Goal: Task Accomplishment & Management: Complete application form

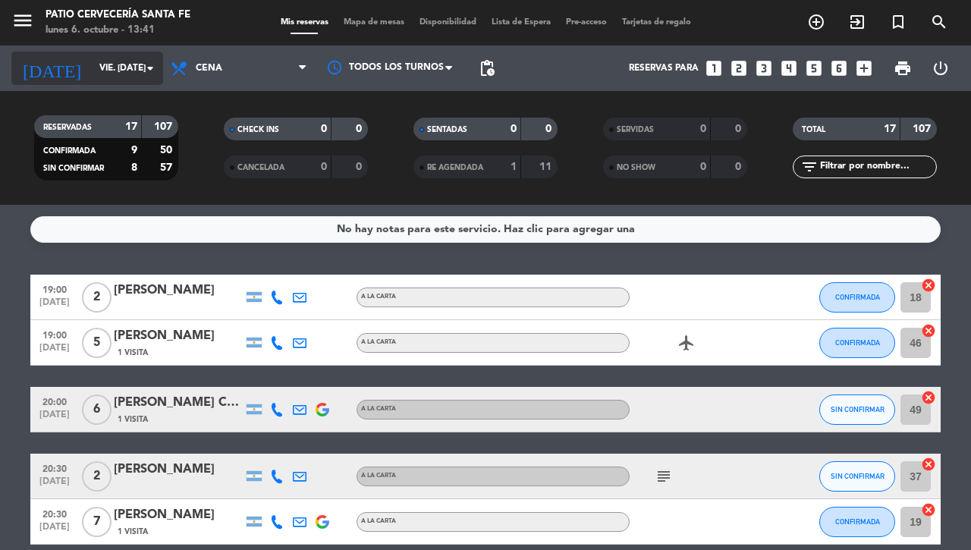
click at [105, 67] on input "vie. [DATE]" at bounding box center [152, 68] width 121 height 26
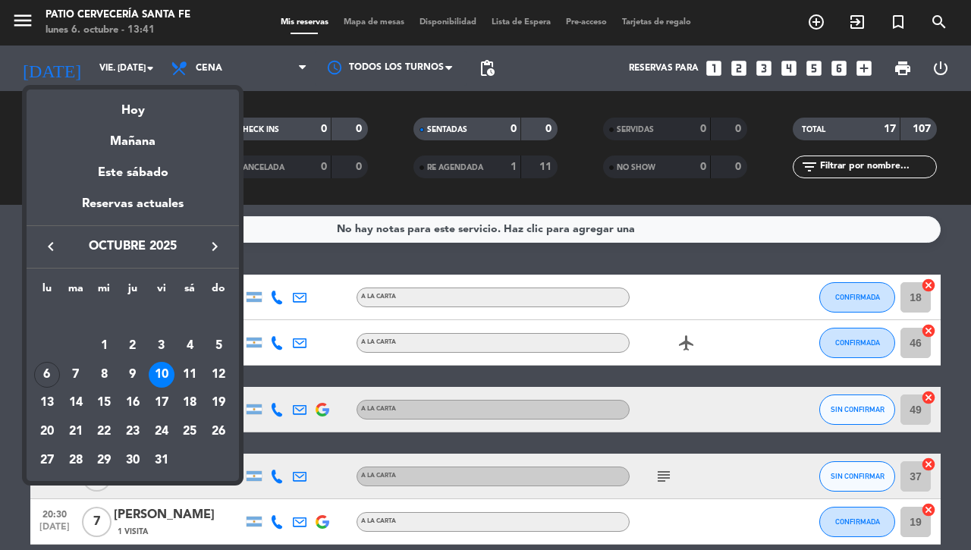
click at [165, 377] on div "10" at bounding box center [162, 375] width 26 height 26
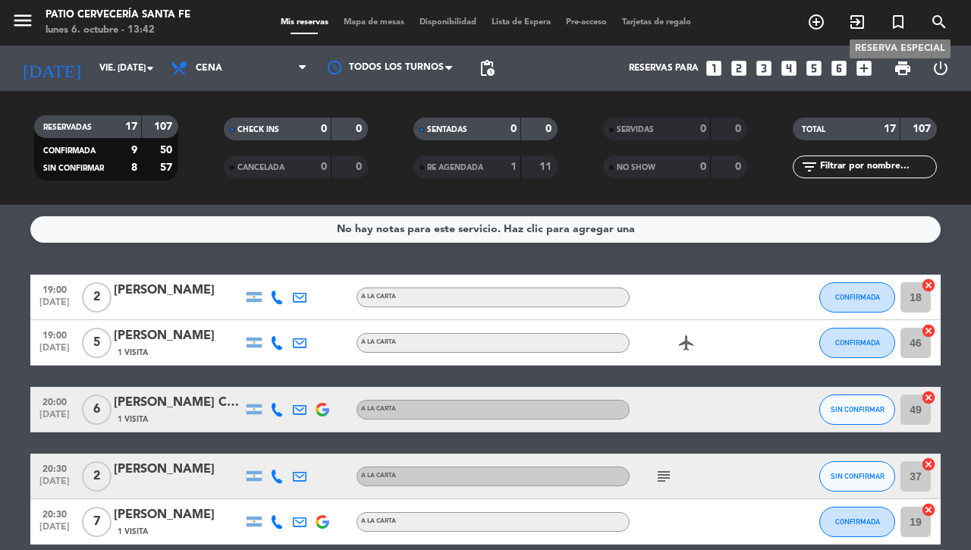
click at [909, 24] on span "turned_in_not" at bounding box center [897, 22] width 41 height 26
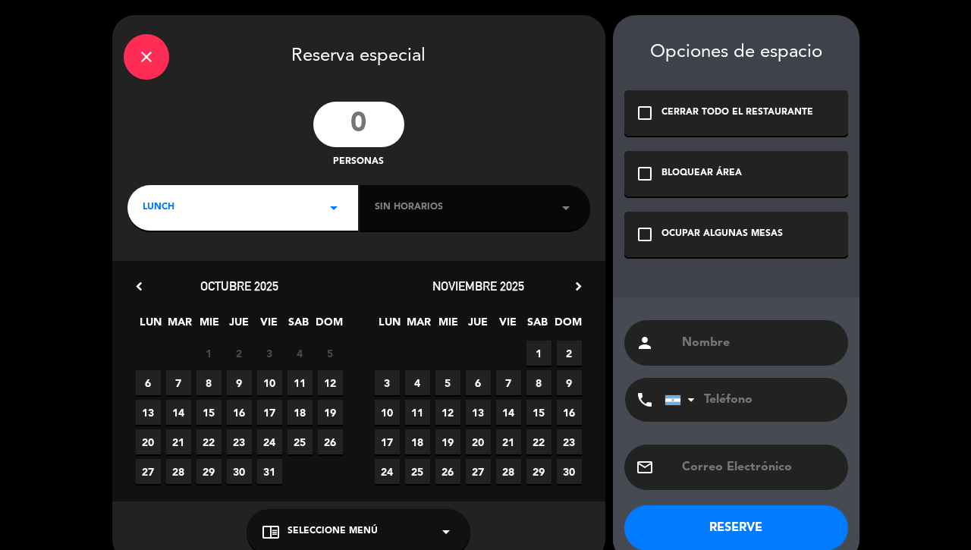
click at [358, 132] on input "number" at bounding box center [358, 125] width 91 height 46
type input "25"
click at [218, 204] on div "LUNCH arrow_drop_down" at bounding box center [242, 208] width 231 height 46
click at [154, 272] on div "Cena" at bounding box center [243, 271] width 200 height 15
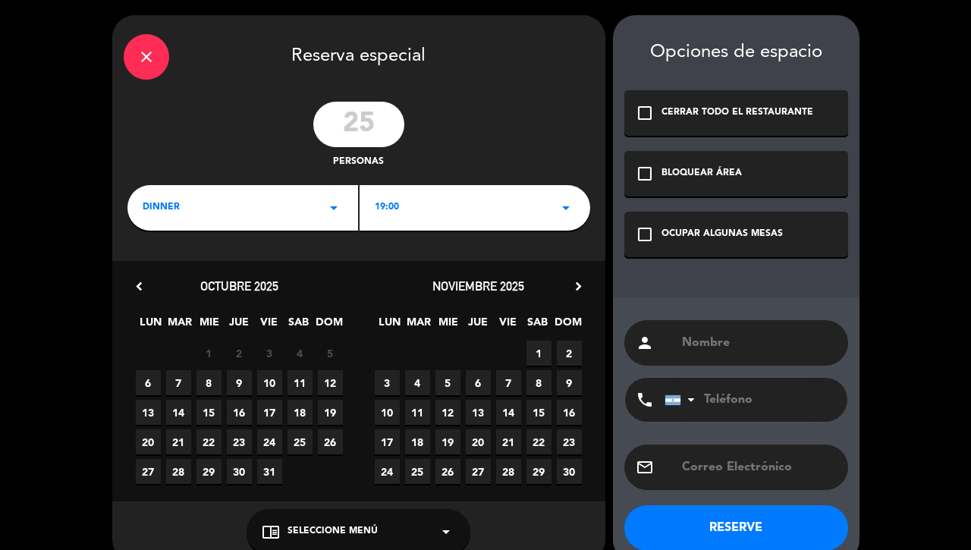
click at [441, 211] on div "19:00 arrow_drop_down" at bounding box center [474, 208] width 231 height 46
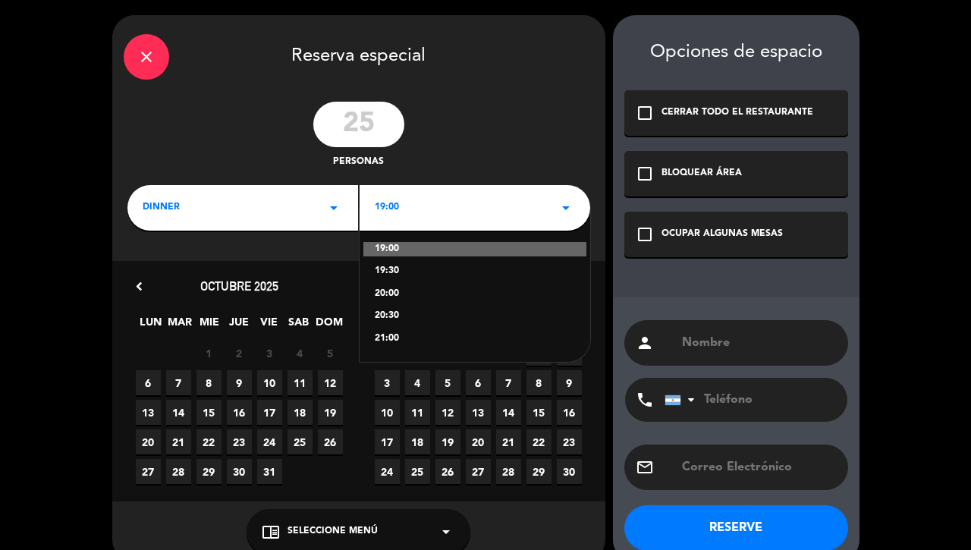
click at [388, 298] on div "20:00" at bounding box center [475, 294] width 200 height 15
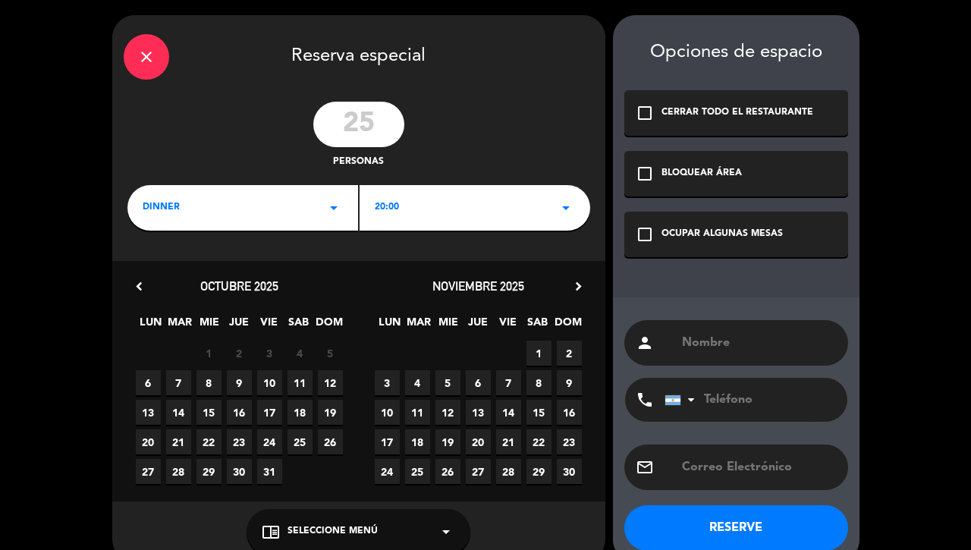
click at [274, 381] on span "10" at bounding box center [269, 382] width 25 height 25
click at [697, 237] on div "OCUPAR ALGUNAS MESAS" at bounding box center [721, 234] width 121 height 15
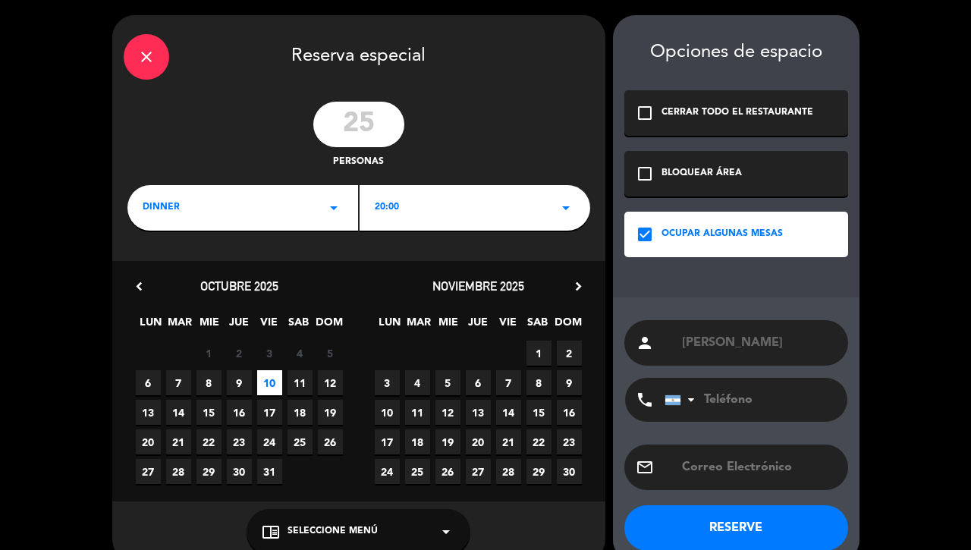
type input "[PERSON_NAME]"
paste input "[PERSON_NAME][EMAIL_ADDRESS][DOMAIN_NAME]"
type input "[PERSON_NAME][EMAIL_ADDRESS][DOMAIN_NAME]"
